Goal: Task Accomplishment & Management: Complete application form

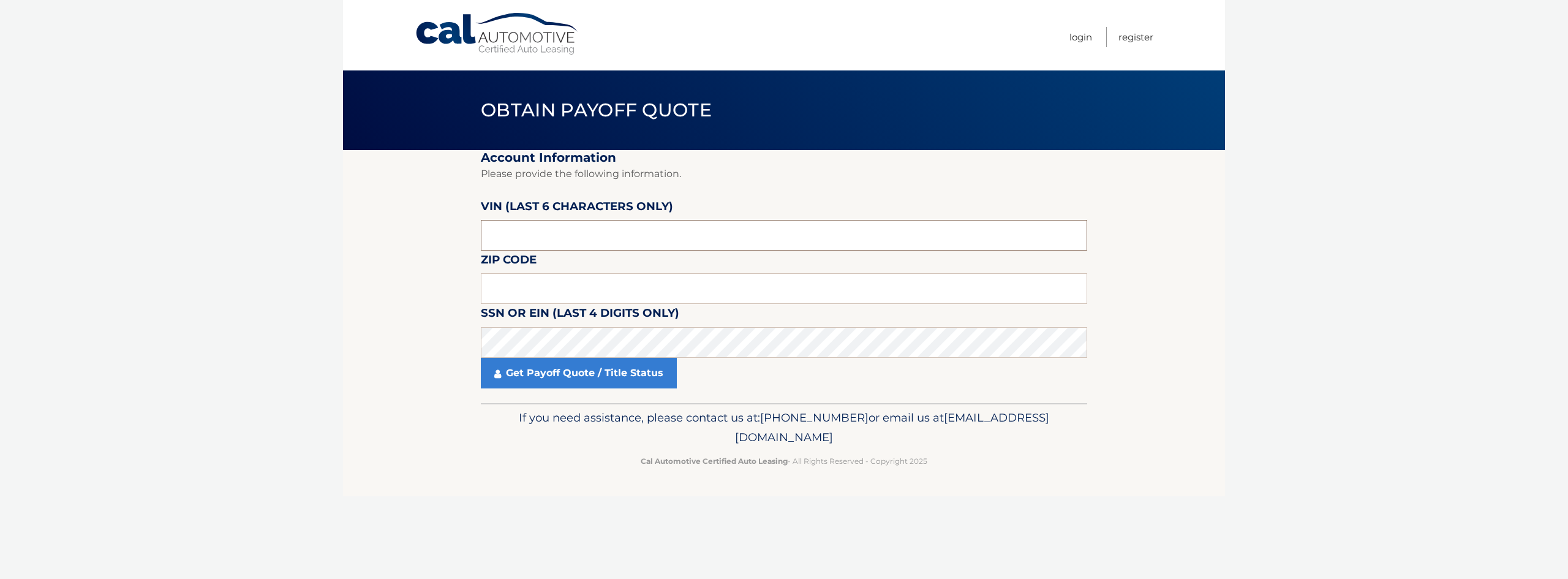
click at [612, 238] on input "text" at bounding box center [784, 235] width 607 height 31
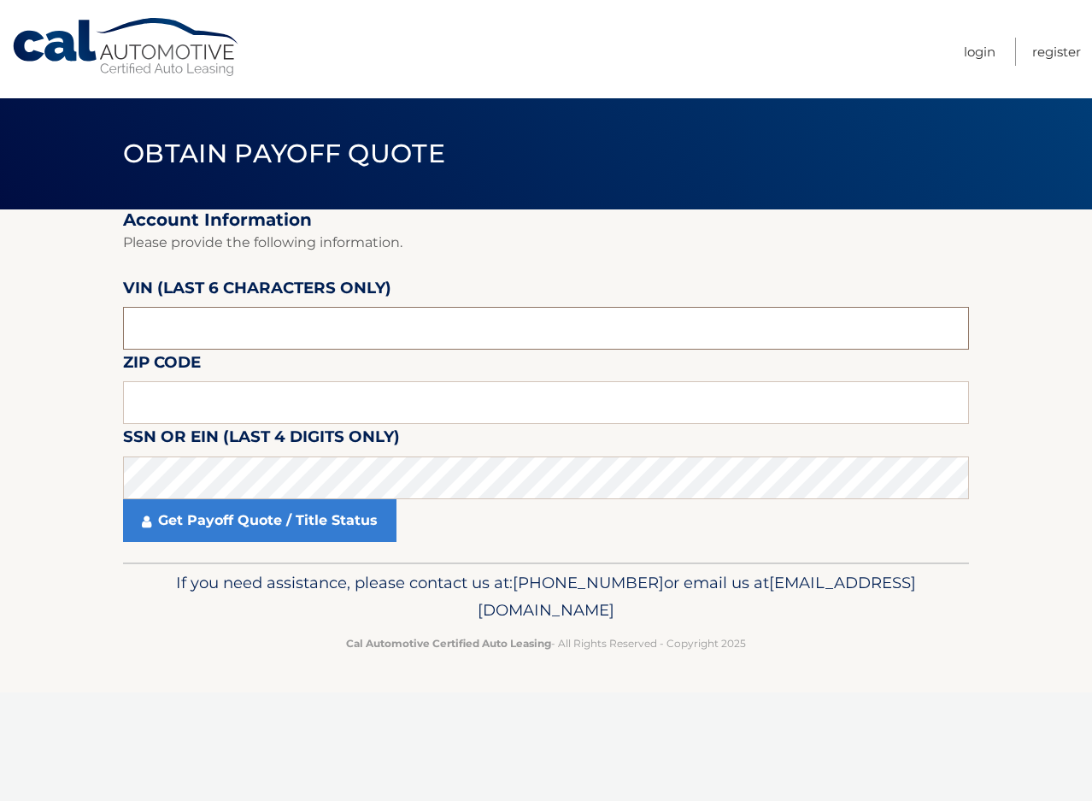
click at [340, 330] on input "text" at bounding box center [546, 328] width 846 height 43
type input "0*****"
type input "508836"
type input "11563"
click button "For Originating Dealer" at bounding box center [0, 0] width 0 height 0
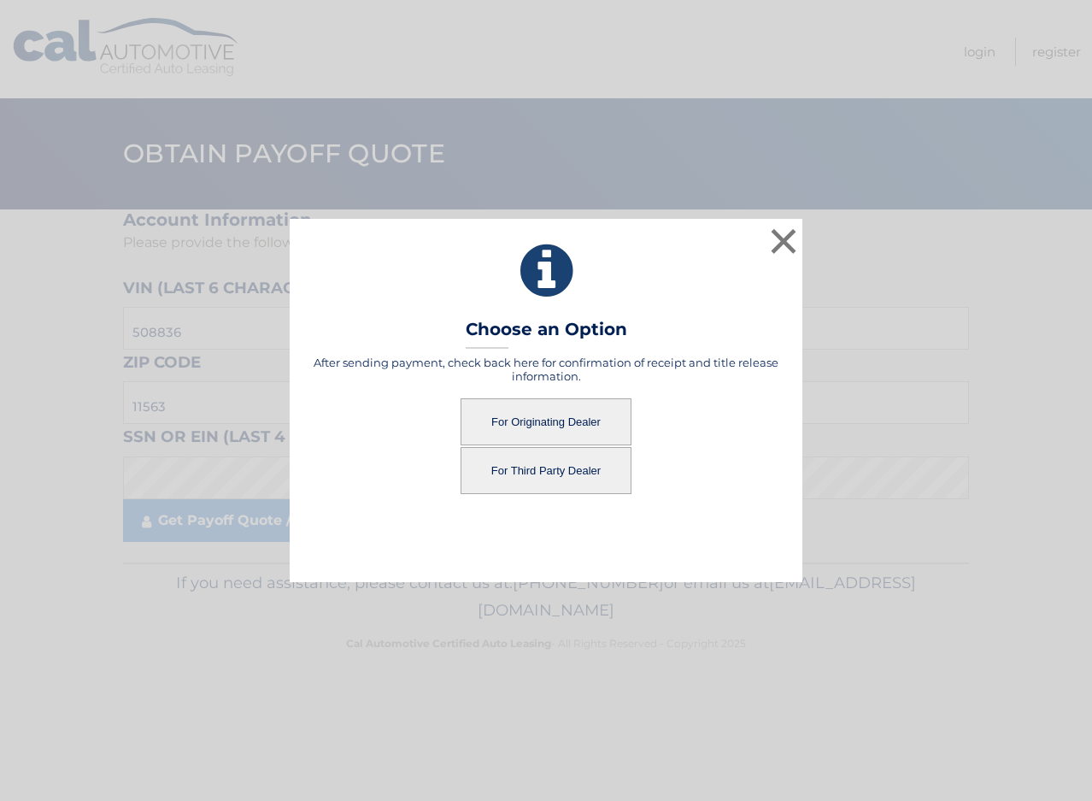
click at [542, 431] on button "For Originating Dealer" at bounding box center [546, 421] width 171 height 47
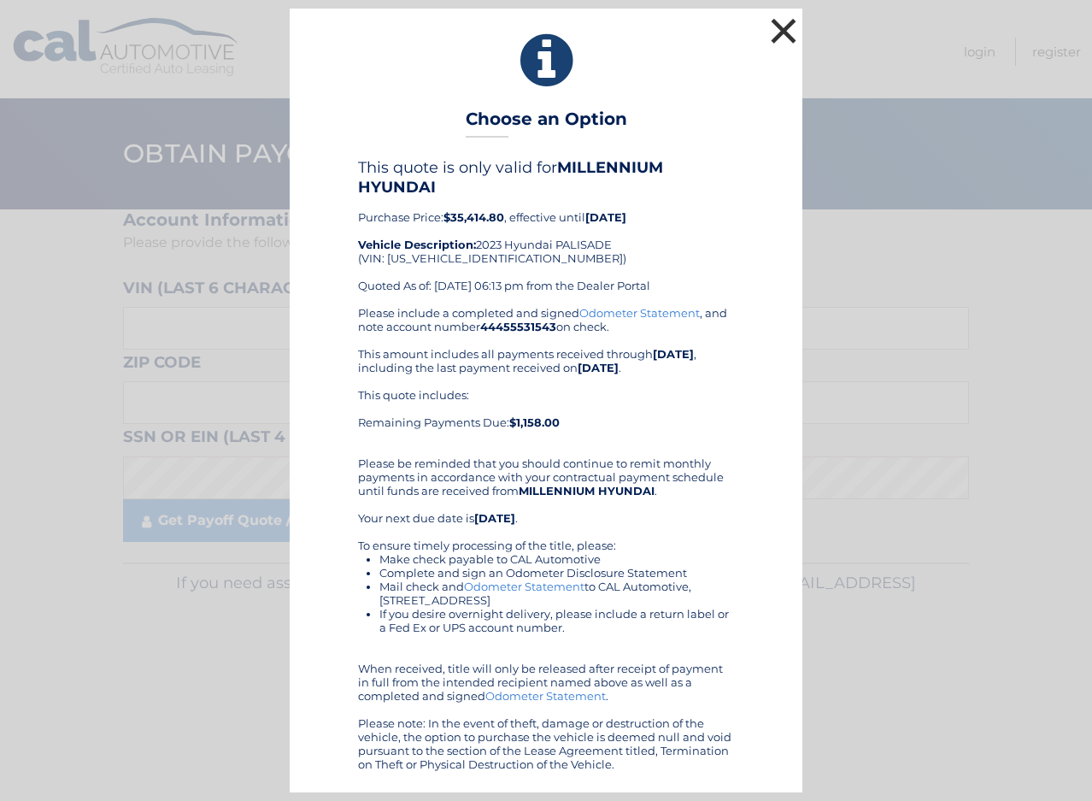
click at [795, 30] on button "×" at bounding box center [783, 31] width 34 height 34
